Goal: Task Accomplishment & Management: Manage account settings

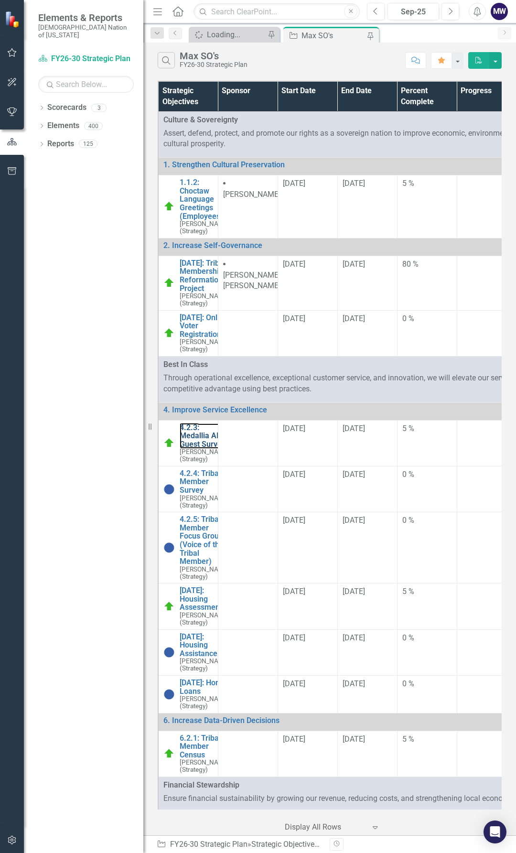
click at [194, 449] on link "4.2.3: Medallia AI Guest Surveys" at bounding box center [205, 435] width 50 height 25
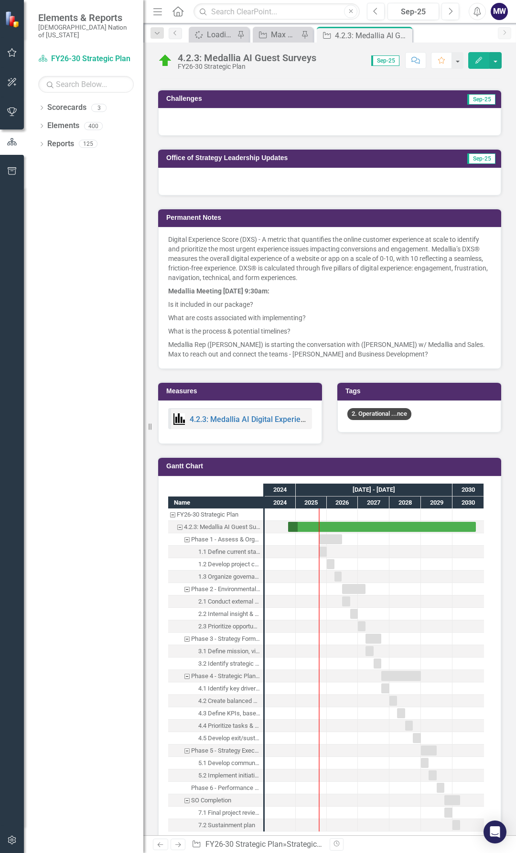
scroll to position [621, 0]
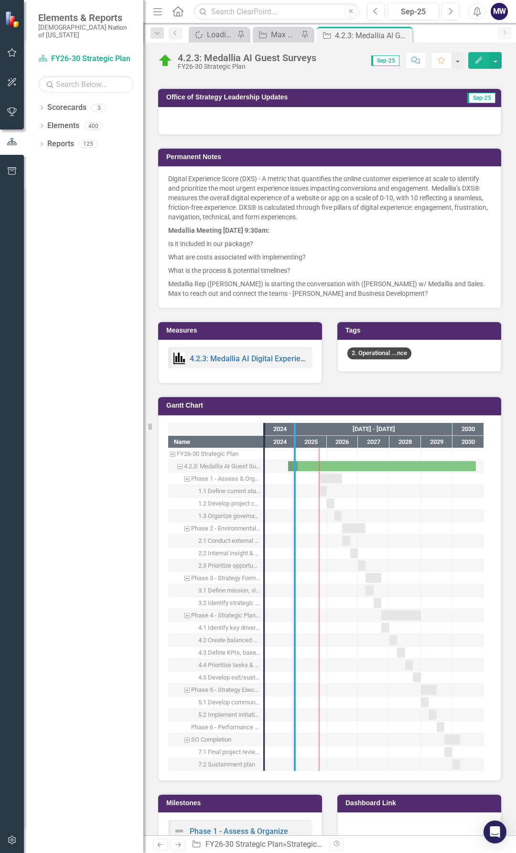
drag, startPoint x: 263, startPoint y: 537, endPoint x: 304, endPoint y: 537, distance: 41.1
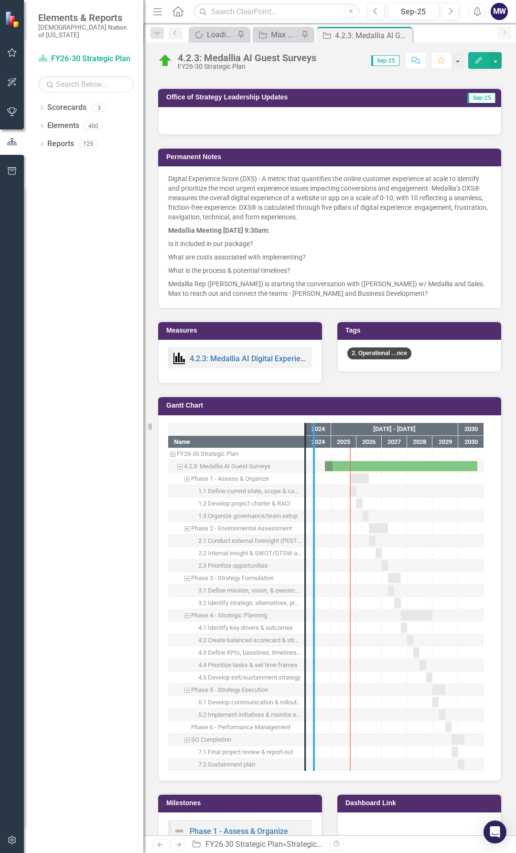
drag, startPoint x: 305, startPoint y: 538, endPoint x: 325, endPoint y: 539, distance: 20.1
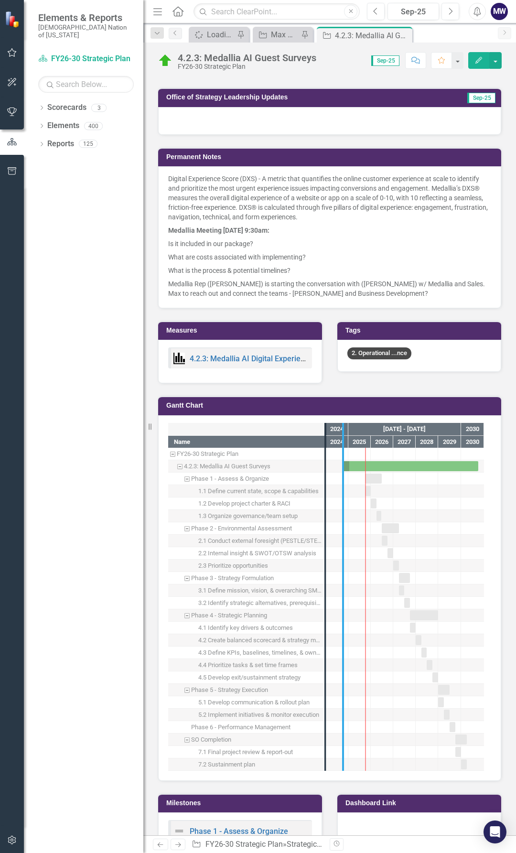
drag, startPoint x: 325, startPoint y: 539, endPoint x: 351, endPoint y: 537, distance: 25.8
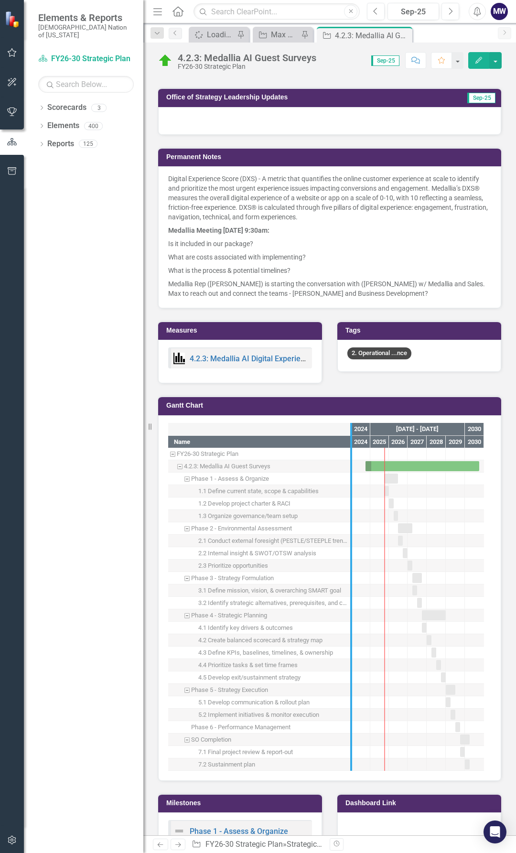
drag, startPoint x: 349, startPoint y: 537, endPoint x: 382, endPoint y: 537, distance: 33.0
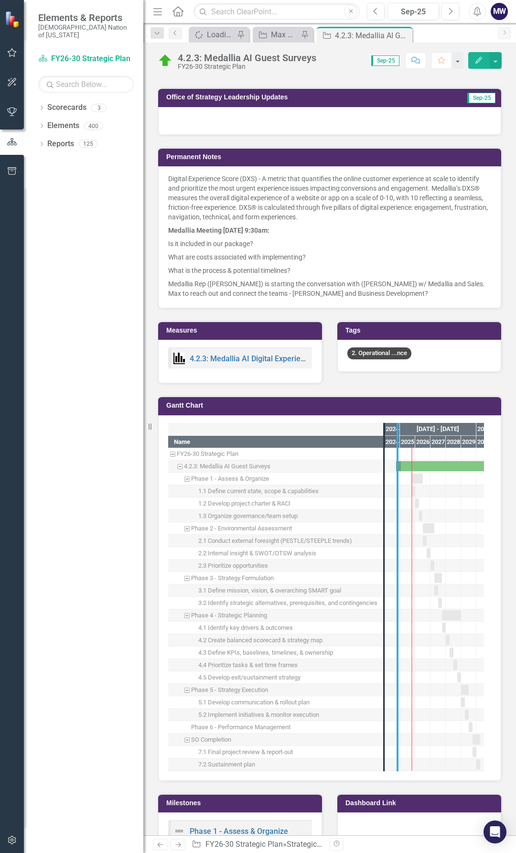
drag, startPoint x: 382, startPoint y: 538, endPoint x: 395, endPoint y: 538, distance: 13.4
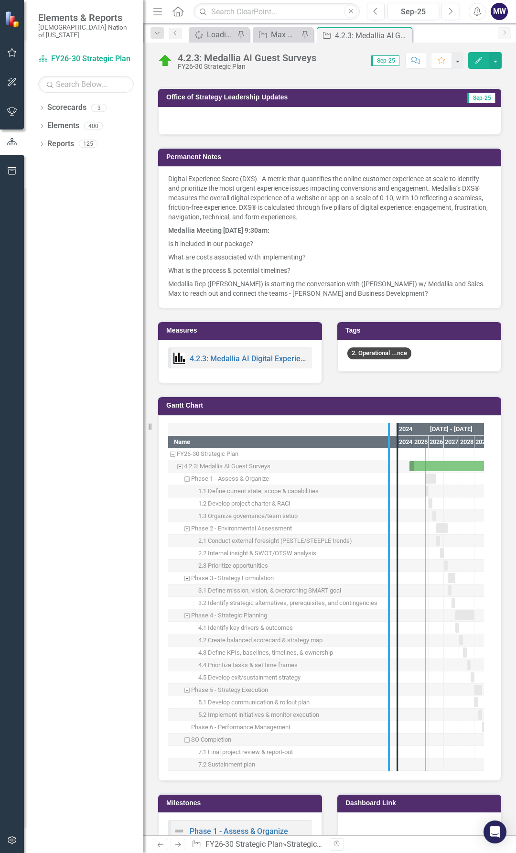
drag, startPoint x: 396, startPoint y: 537, endPoint x: 386, endPoint y: 541, distance: 10.6
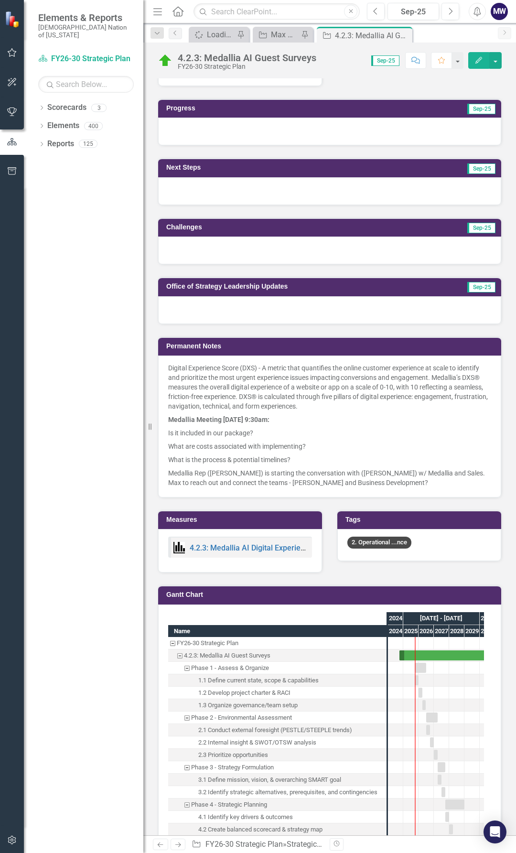
scroll to position [430, 0]
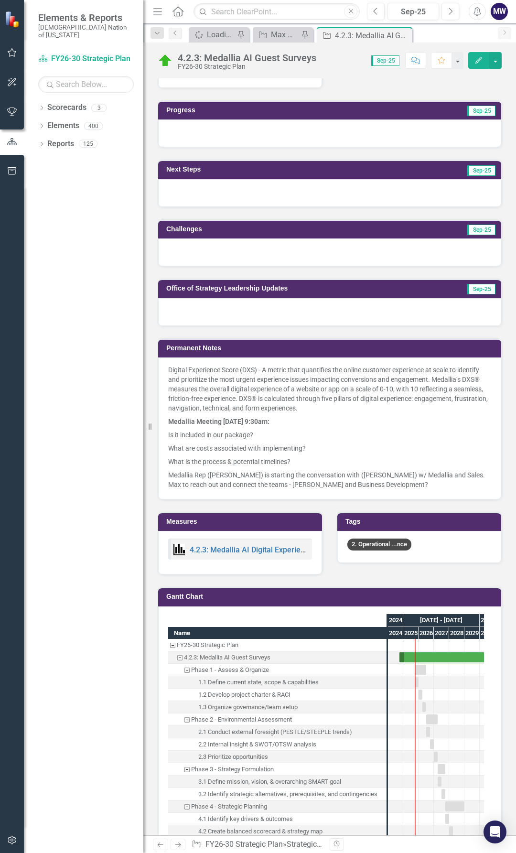
click at [377, 468] on p "Medallia Rep ([PERSON_NAME]) is starting the conversation with ([PERSON_NAME]) …" at bounding box center [329, 478] width 323 height 21
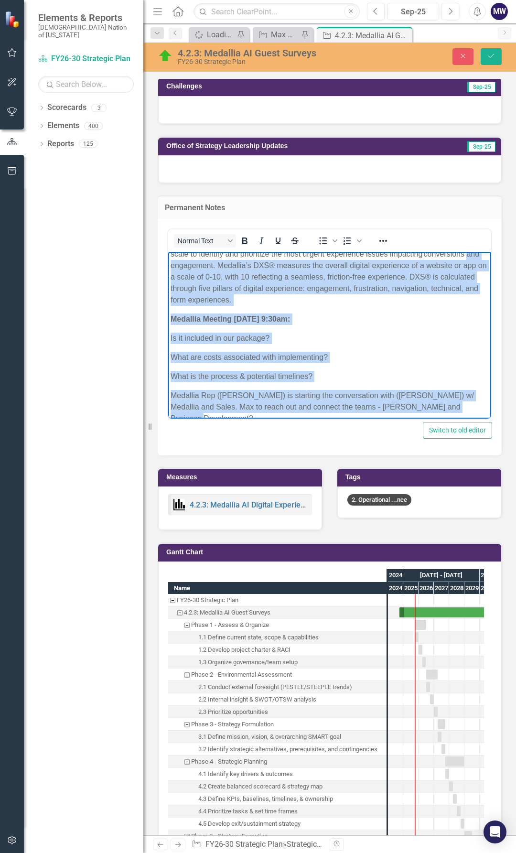
scroll to position [0, 0]
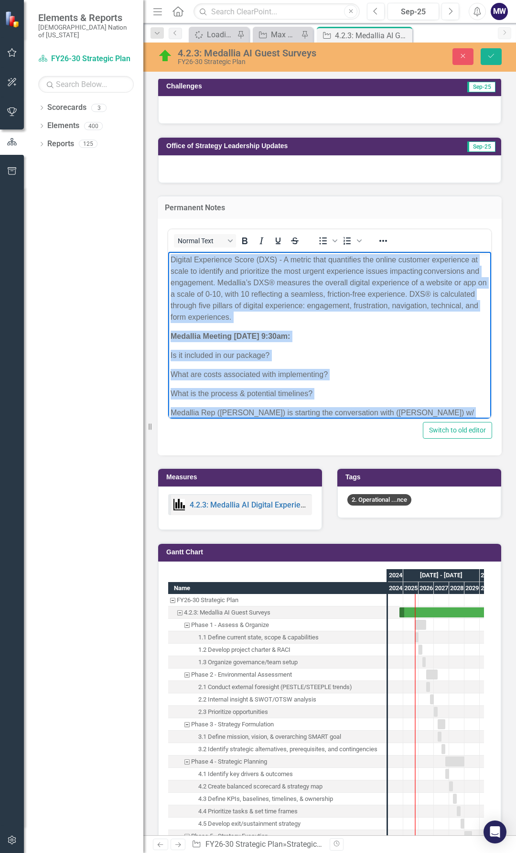
drag, startPoint x: 228, startPoint y: 401, endPoint x: 120, endPoint y: 245, distance: 189.7
click at [168, 251] on html "Digital Experience Score (DXS) - A metric that quantifies the online customer e…" at bounding box center [329, 351] width 323 height 200
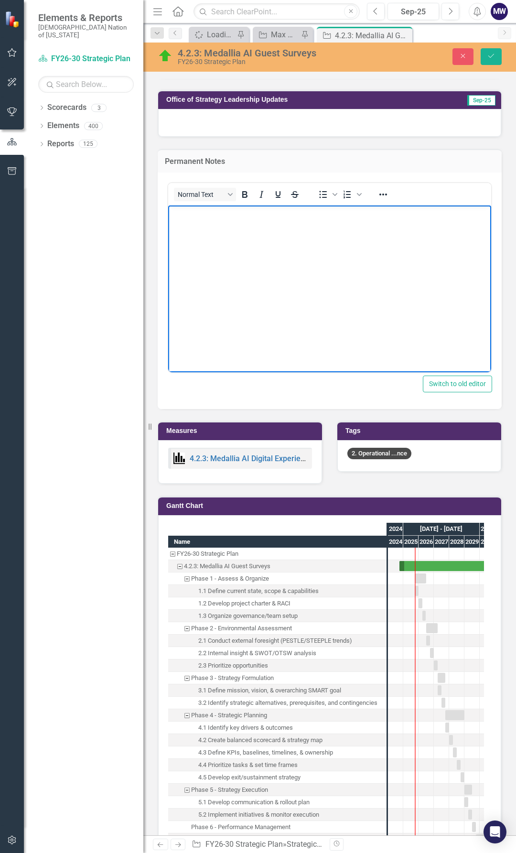
scroll to position [621, 0]
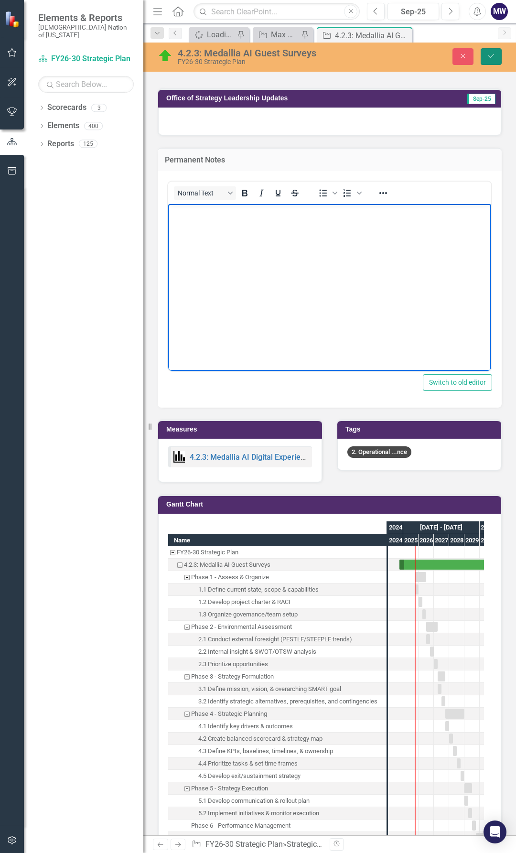
drag, startPoint x: 497, startPoint y: 59, endPoint x: 457, endPoint y: 90, distance: 50.8
click at [497, 59] on button "Save" at bounding box center [491, 56] width 21 height 17
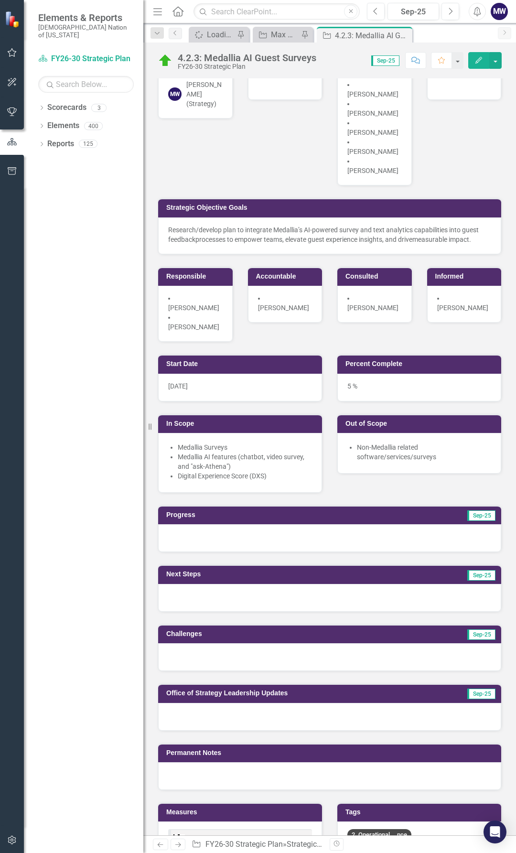
scroll to position [48, 0]
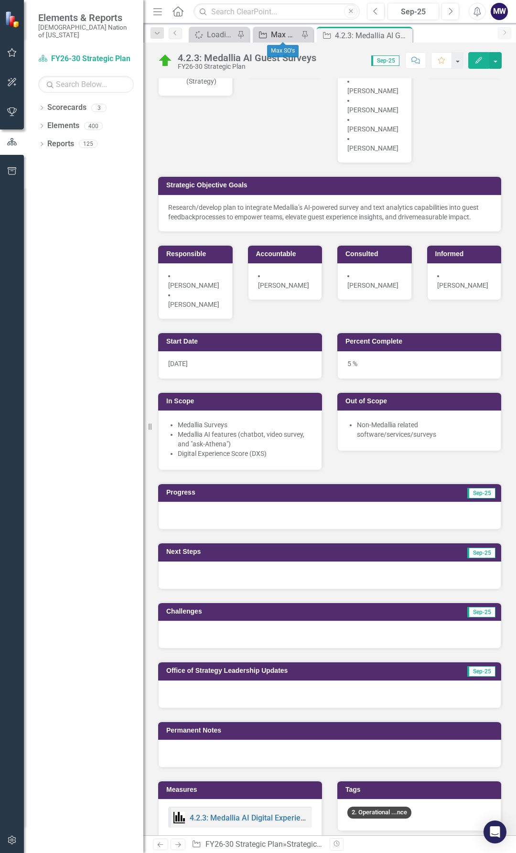
click at [271, 33] on div "Max SO's" at bounding box center [285, 35] width 28 height 12
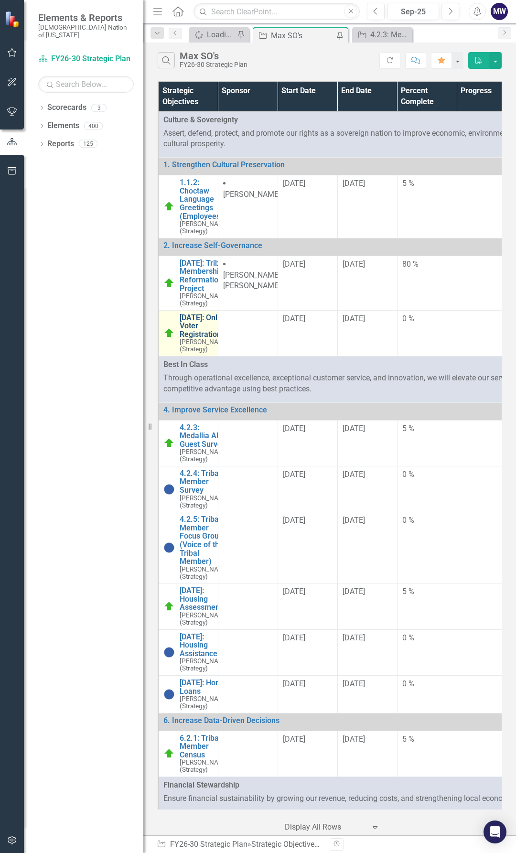
click at [191, 339] on link "[DATE]: Online Voter Registration" at bounding box center [205, 326] width 50 height 25
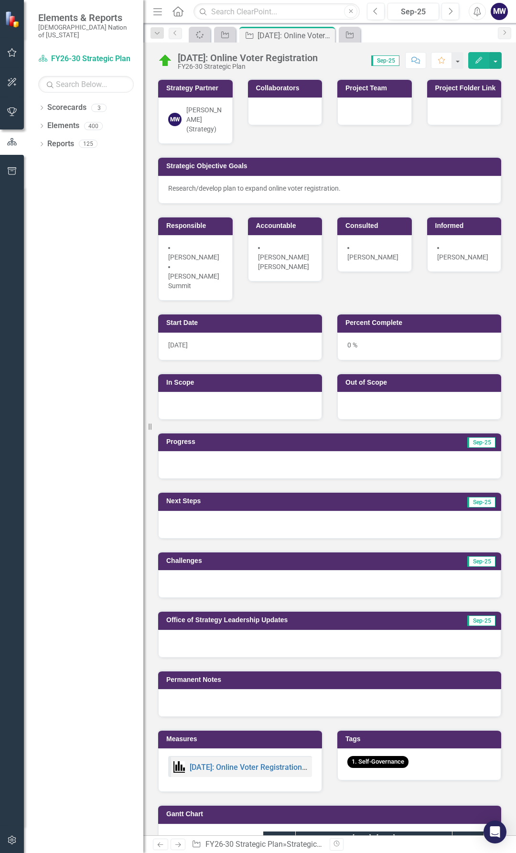
scroll to position [48, 0]
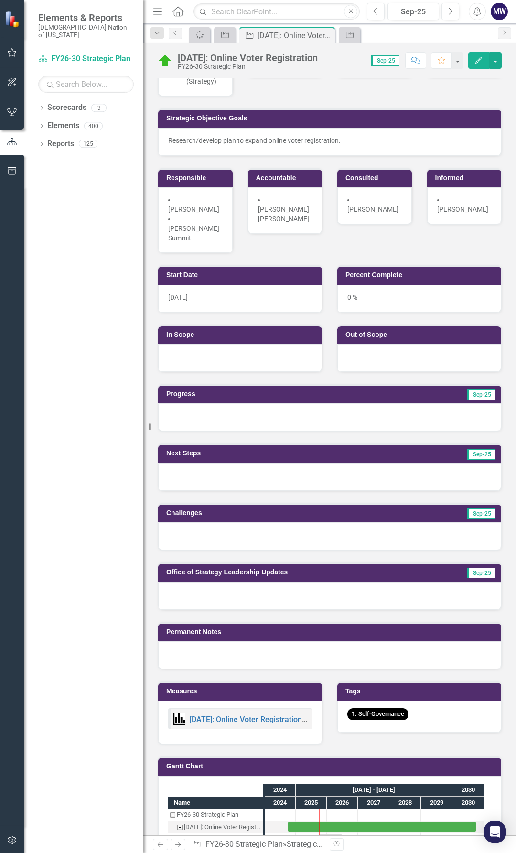
drag, startPoint x: 236, startPoint y: 399, endPoint x: 346, endPoint y: 383, distance: 111.5
click at [322, 403] on div at bounding box center [329, 417] width 343 height 28
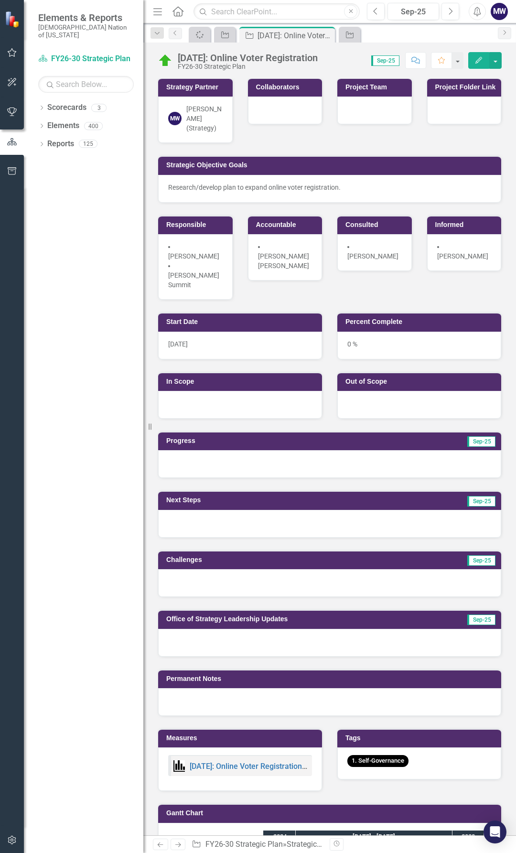
scroll to position [0, 0]
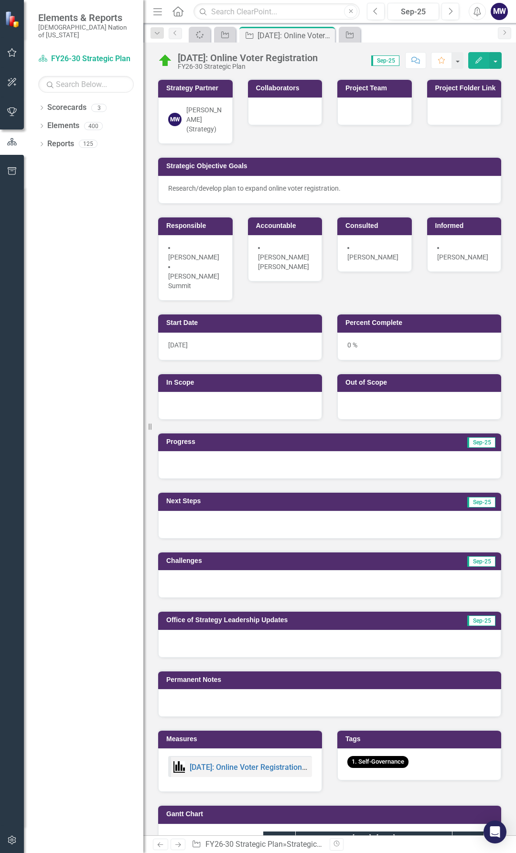
click at [211, 392] on div at bounding box center [240, 406] width 164 height 28
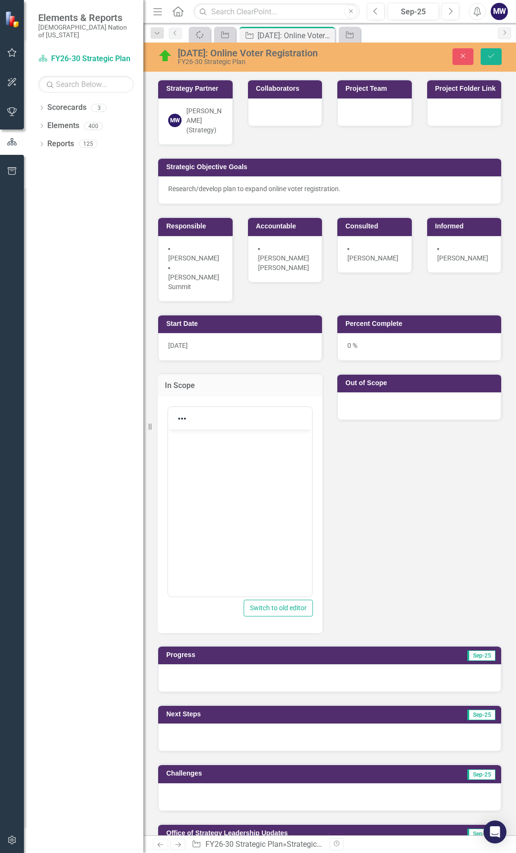
click at [383, 454] on div "Start Date [DATE] In Scope Switch to old editor Percent Complete 0 % Out of Sco…" at bounding box center [330, 467] width 358 height 331
click at [452, 120] on div at bounding box center [464, 112] width 75 height 28
click at [452, 119] on div at bounding box center [464, 112] width 75 height 28
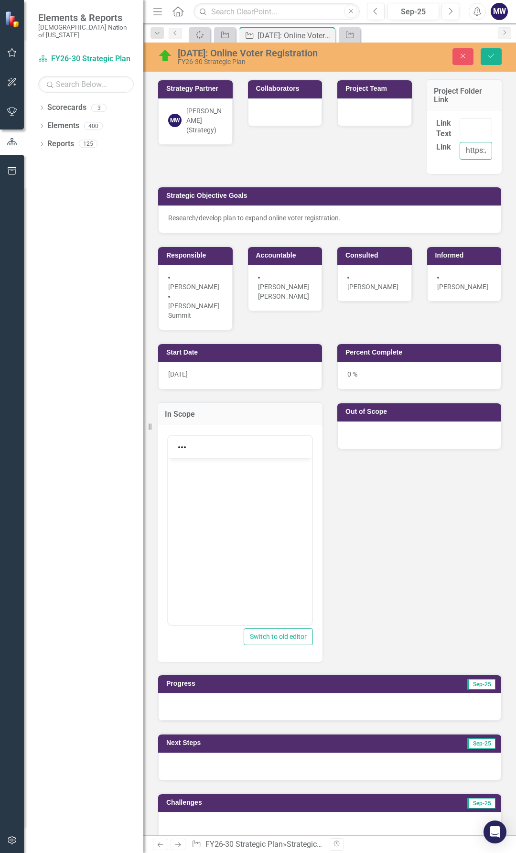
click at [467, 150] on input "https://" at bounding box center [476, 151] width 32 height 18
click at [399, 143] on div "Strategy Partner MW [PERSON_NAME] (Strategy) Collaborators Project Team Project…" at bounding box center [330, 199] width 358 height 264
click at [389, 141] on div "Strategy Partner MW [PERSON_NAME] (Strategy) Collaborators Project Team Project…" at bounding box center [330, 199] width 358 height 264
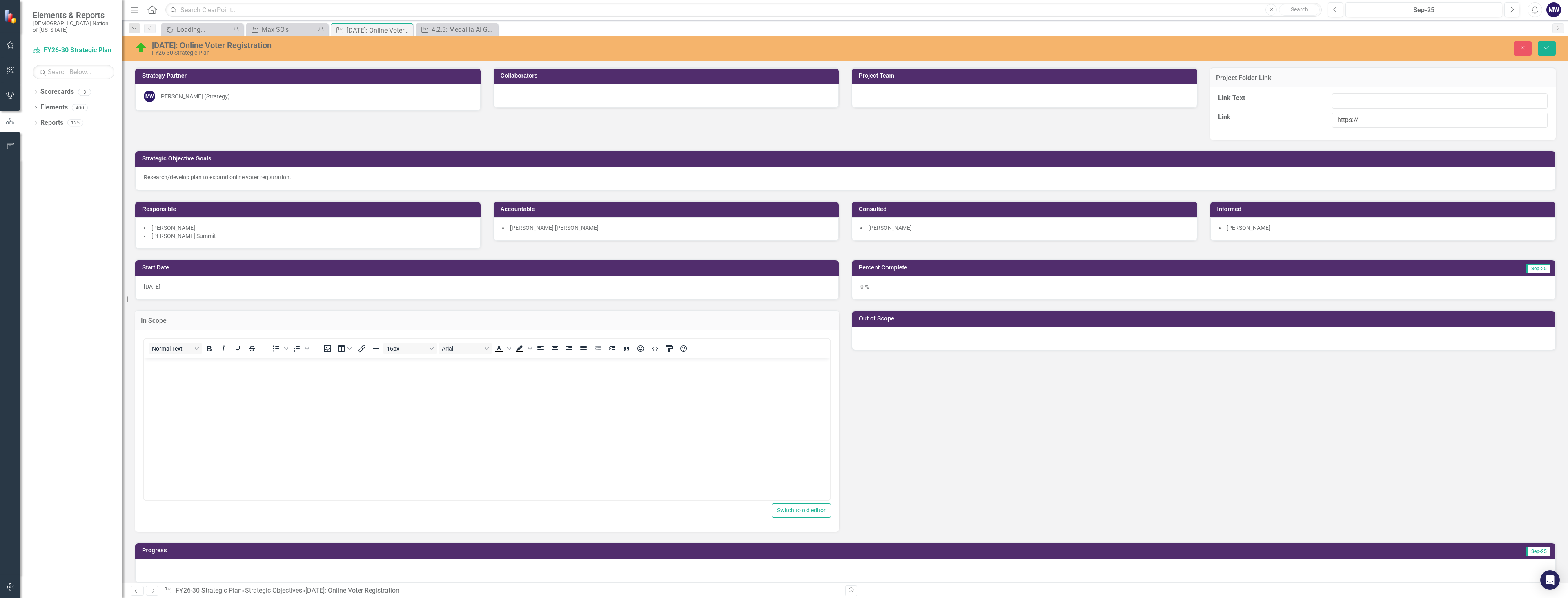
click at [441, 129] on div "Strategy Partner MW [PERSON_NAME] (Strategy) Collaborators Project Team Project…" at bounding box center [845, 153] width 1433 height 192
click at [441, 120] on input "https://" at bounding box center [1440, 120] width 215 height 15
paste input "[URL][DOMAIN_NAME]"
drag, startPoint x: 1353, startPoint y: 118, endPoint x: 1268, endPoint y: 110, distance: 85.4
click at [441, 110] on div "Link Text Link https://[URL][DOMAIN_NAME]" at bounding box center [1383, 114] width 346 height 53
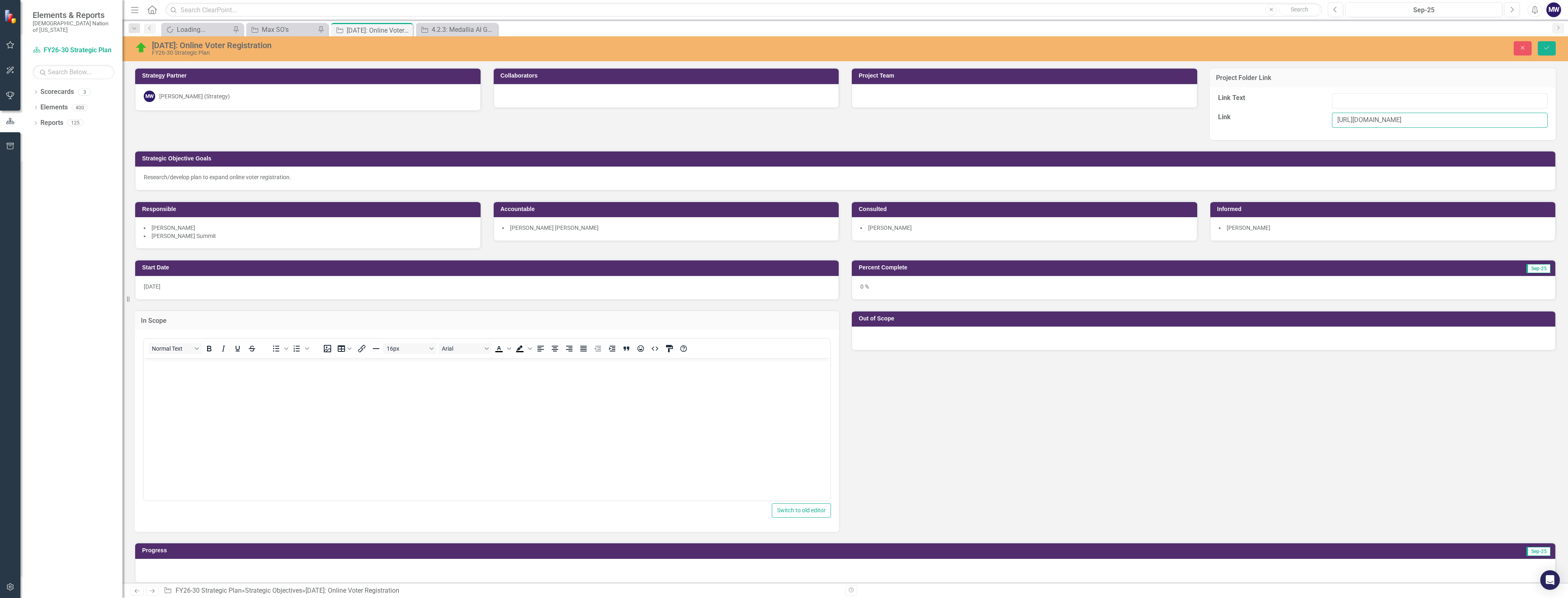
type input "[URL][DOMAIN_NAME]"
click at [441, 100] on input "Link Text" at bounding box center [1440, 101] width 215 height 15
type input "Online Voter Registration Project Folder"
click at [441, 49] on icon "Save" at bounding box center [1547, 48] width 8 height 6
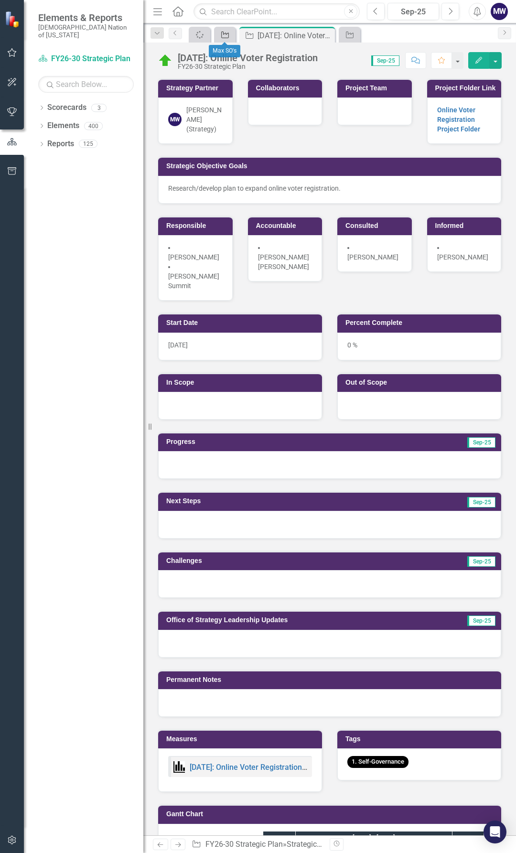
click at [227, 36] on icon "Strategic Objective" at bounding box center [225, 35] width 10 height 8
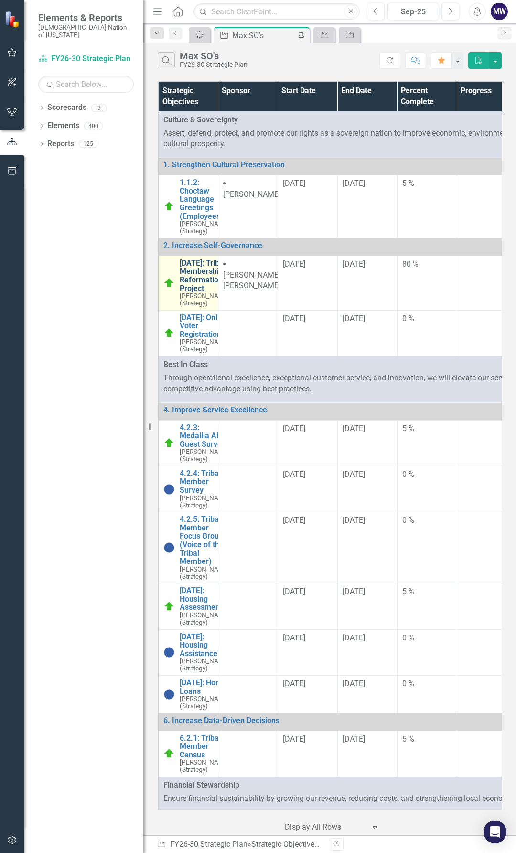
click at [192, 291] on link "[DATE]: Tribal Membership Reformation Project" at bounding box center [205, 275] width 50 height 33
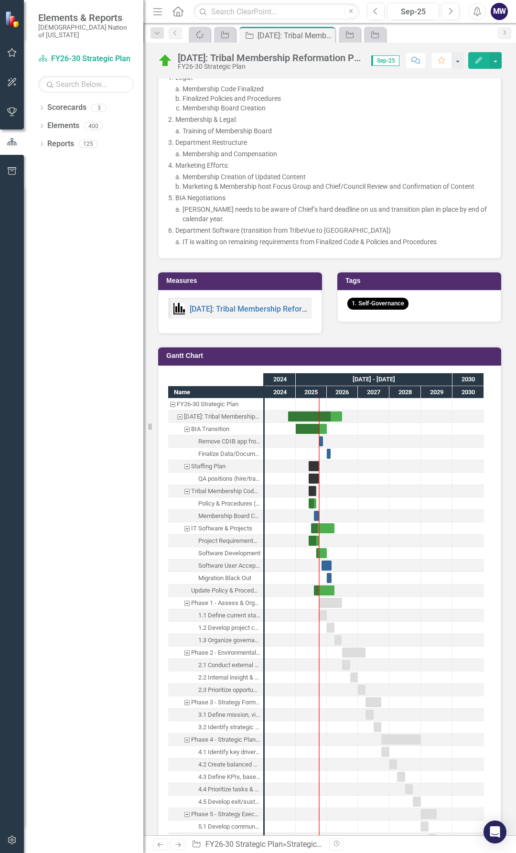
scroll to position [1267, 0]
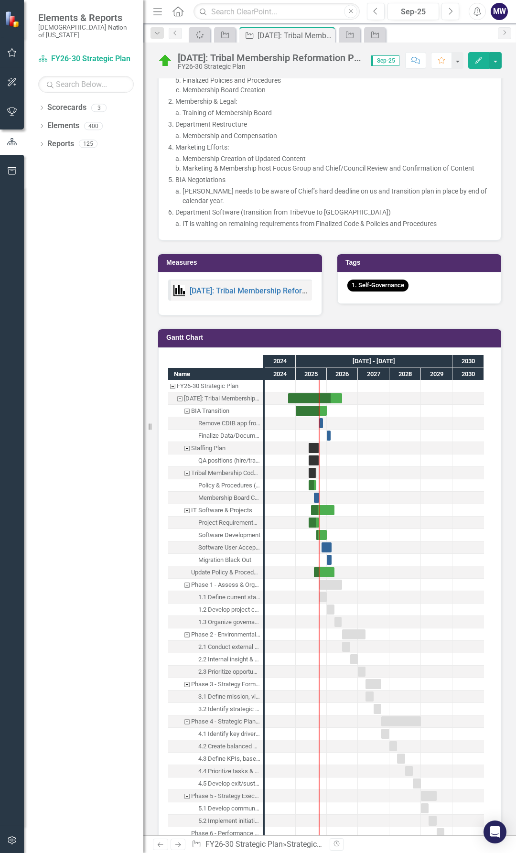
drag, startPoint x: 306, startPoint y: 388, endPoint x: 325, endPoint y: 316, distance: 74.1
click at [325, 316] on div "[PERSON_NAME] Chart Name FY26-30 Strategic Plan [DATE]: Tribal Membership Refor…" at bounding box center [330, 601] width 358 height 571
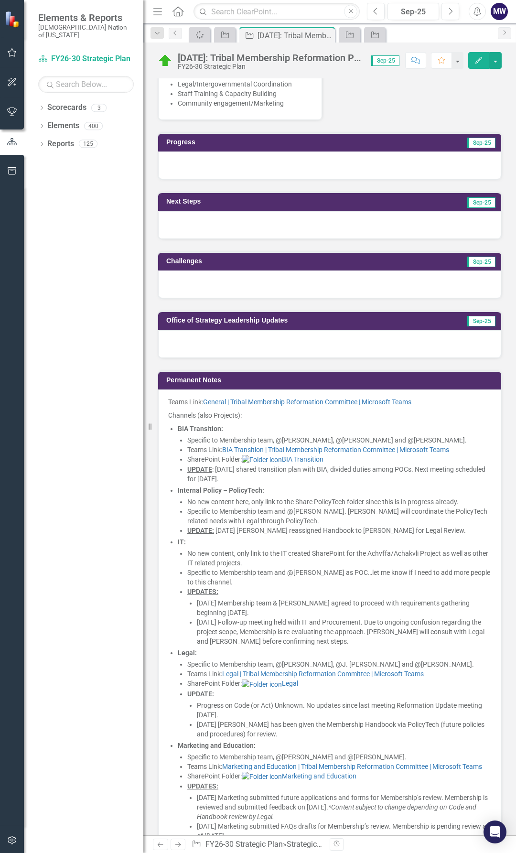
scroll to position [359, 0]
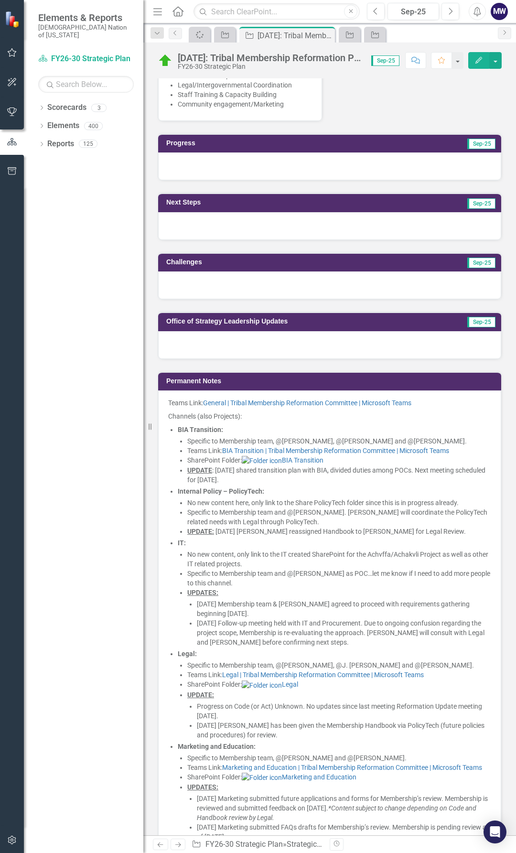
click at [170, 398] on p "Teams Link: General | Tribal Membership Reformation Committee | Microsoft Teams" at bounding box center [329, 403] width 323 height 11
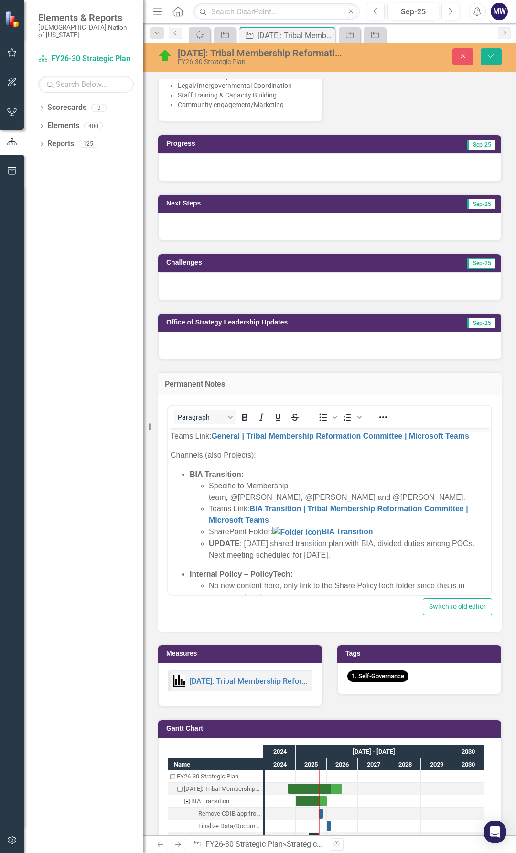
scroll to position [0, 0]
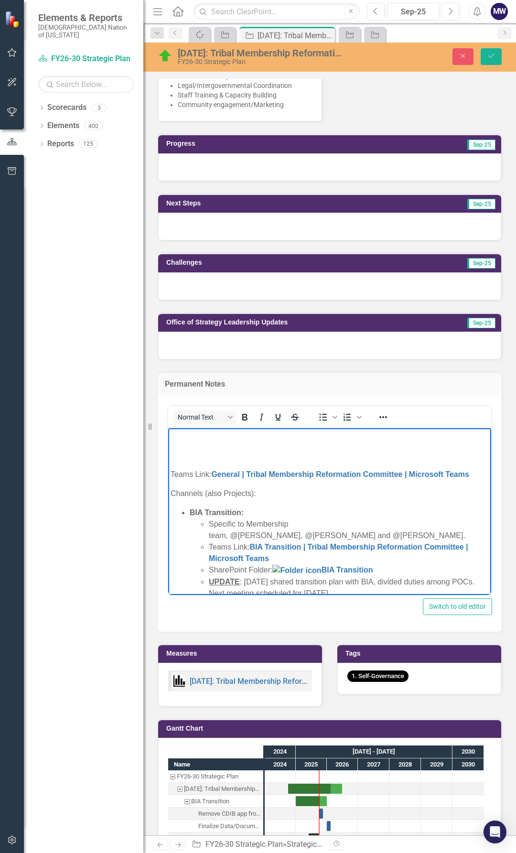
click at [173, 437] on p "Rich Text Area. Press ALT-0 for help." at bounding box center [330, 435] width 318 height 11
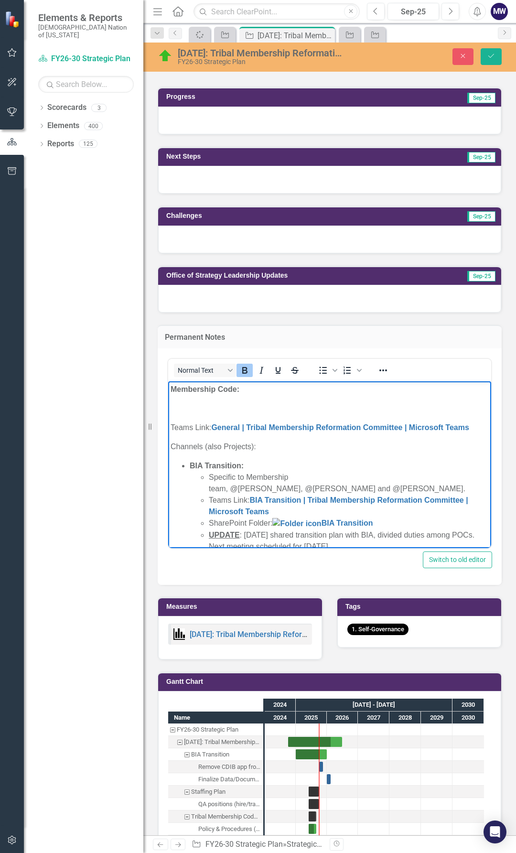
scroll to position [407, 0]
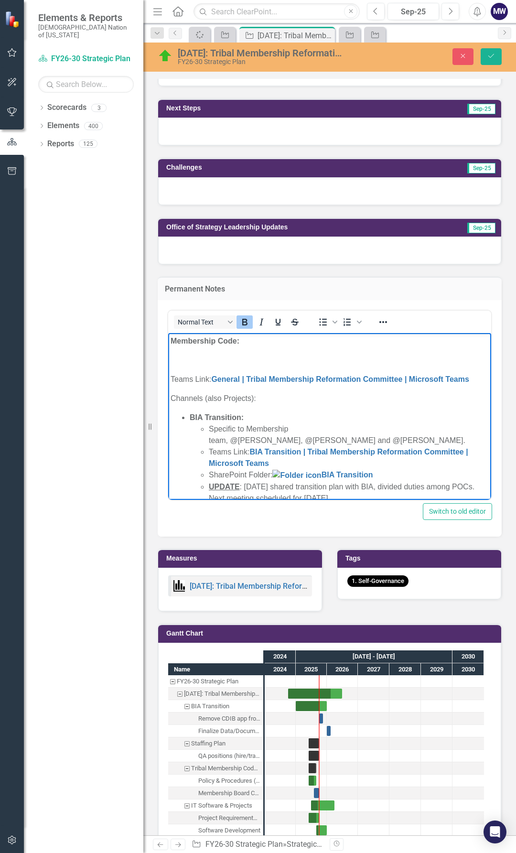
scroll to position [454, 0]
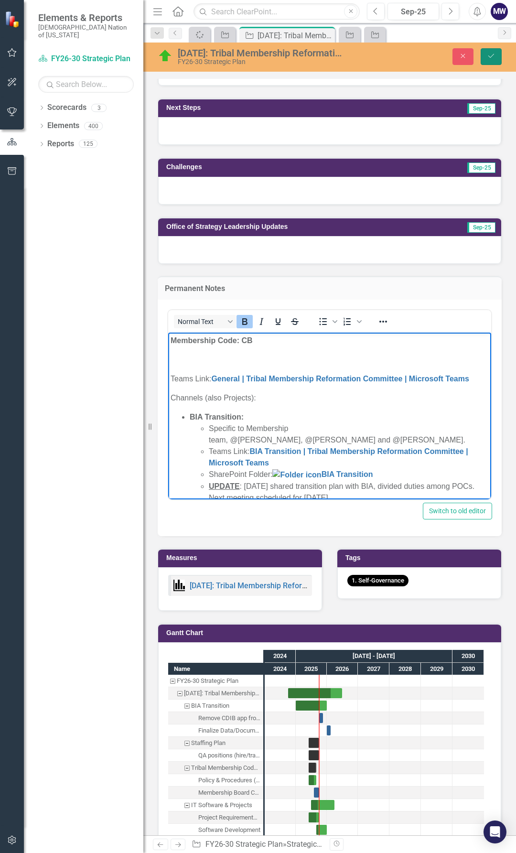
click at [487, 58] on icon "Save" at bounding box center [491, 56] width 9 height 7
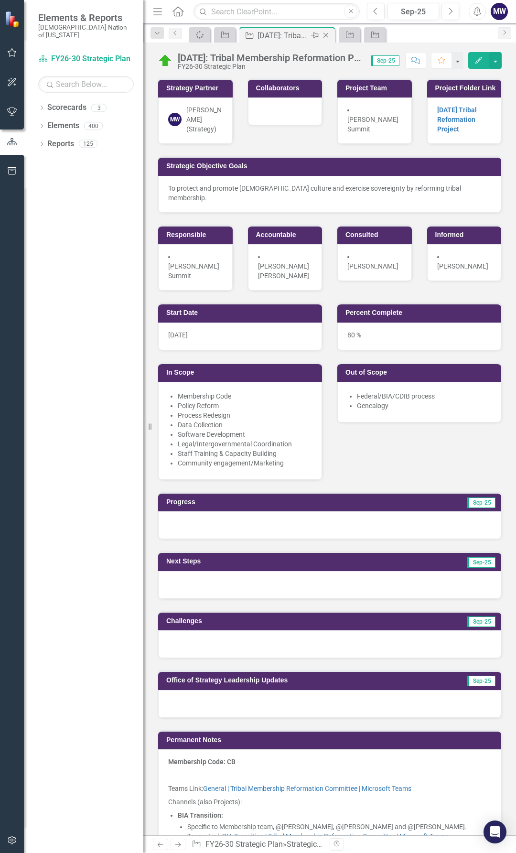
click at [270, 33] on div "[DATE]: Tribal Membership Reformation Project" at bounding box center [283, 36] width 51 height 12
click at [225, 39] on div "Strategic Objective" at bounding box center [222, 35] width 13 height 12
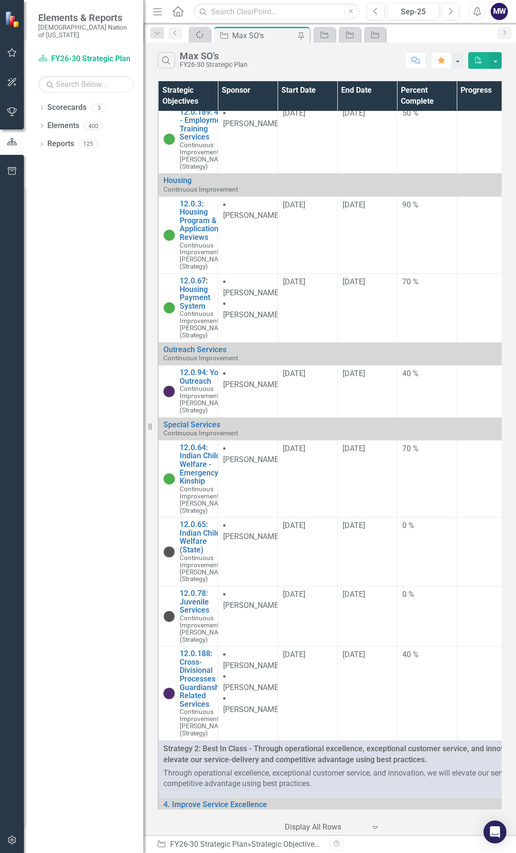
scroll to position [860, 0]
